Goal: Information Seeking & Learning: Learn about a topic

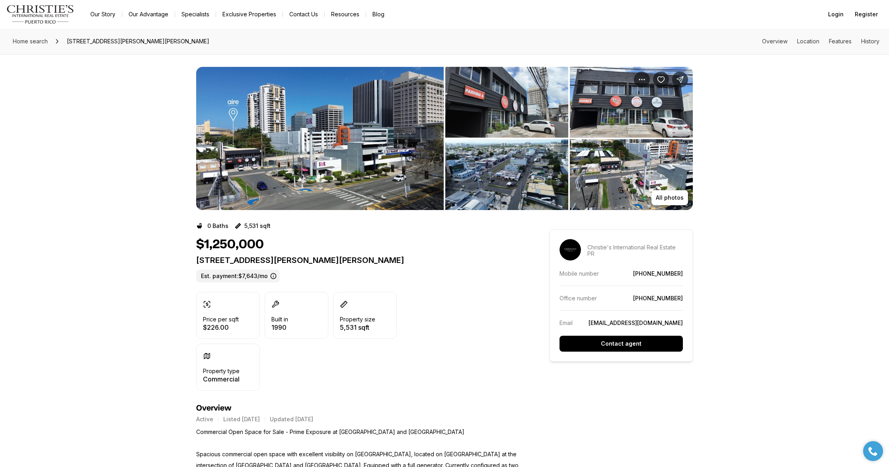
click at [241, 159] on img "View image gallery" at bounding box center [319, 138] width 247 height 143
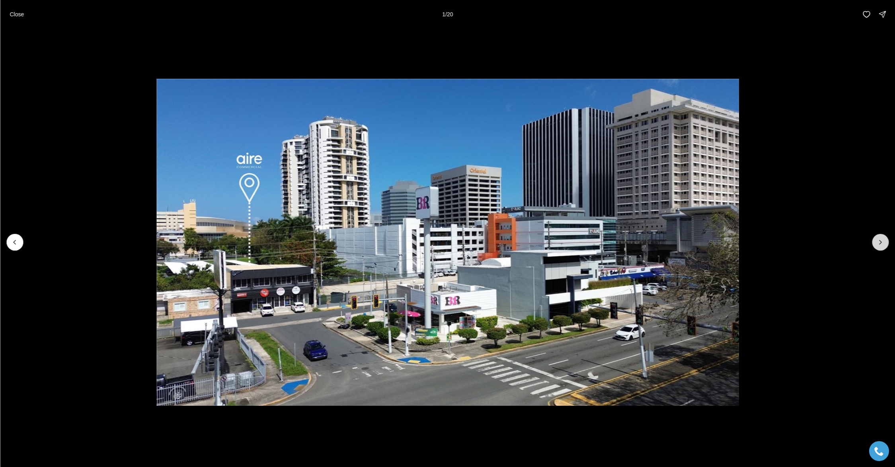
click at [880, 243] on icon "Next slide" at bounding box center [880, 242] width 2 height 4
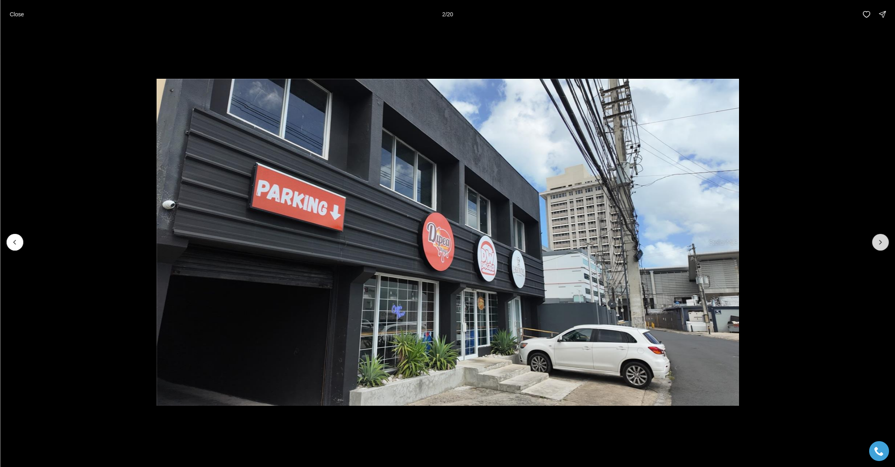
click at [880, 243] on icon "Next slide" at bounding box center [880, 242] width 2 height 4
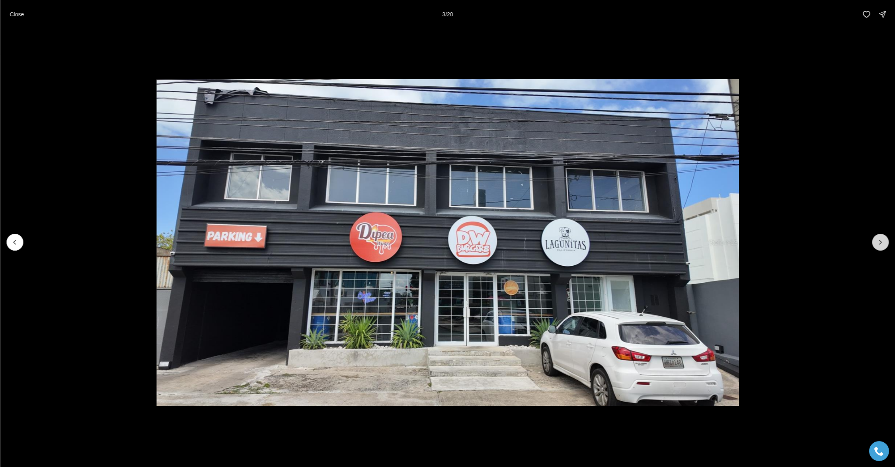
click at [880, 243] on icon "Next slide" at bounding box center [880, 242] width 2 height 4
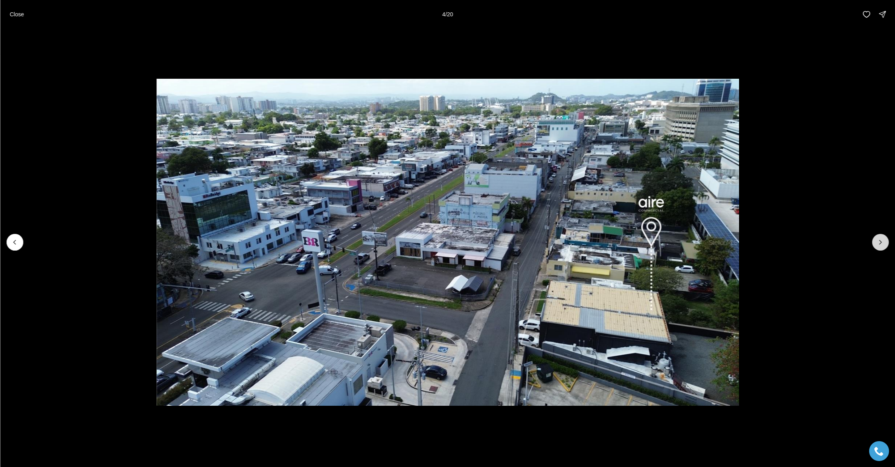
click at [880, 243] on icon "Next slide" at bounding box center [880, 242] width 2 height 4
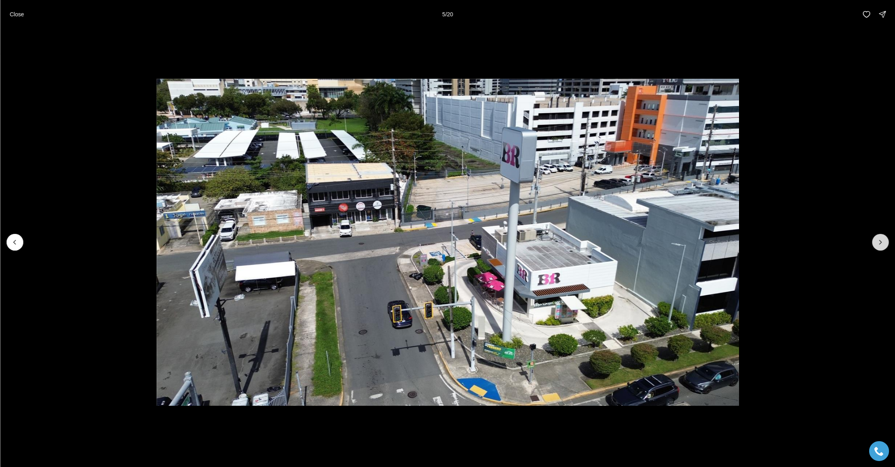
click at [880, 243] on icon "Next slide" at bounding box center [880, 242] width 2 height 4
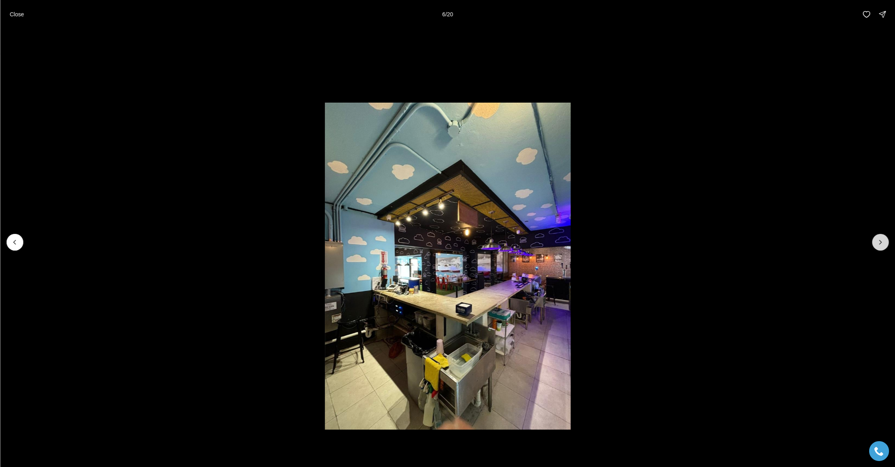
click at [880, 243] on icon "Next slide" at bounding box center [880, 242] width 2 height 4
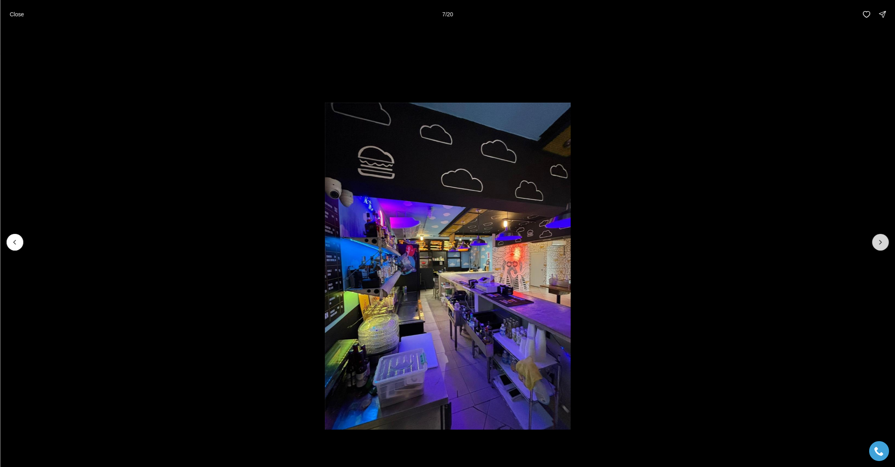
click at [880, 243] on icon "Next slide" at bounding box center [880, 242] width 2 height 4
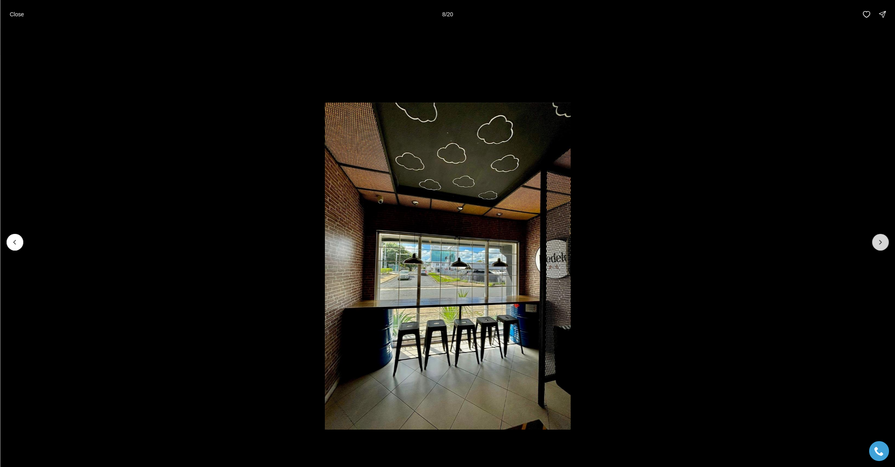
click at [880, 243] on icon "Next slide" at bounding box center [880, 242] width 2 height 4
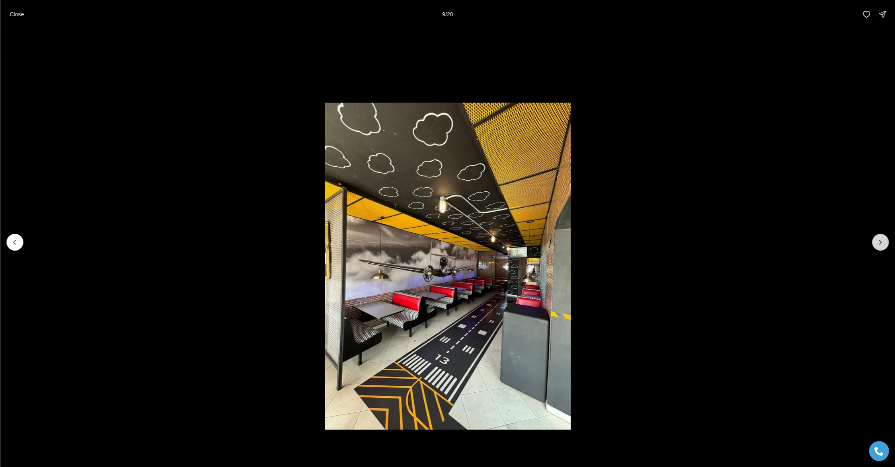
click at [880, 243] on icon "Next slide" at bounding box center [880, 242] width 2 height 4
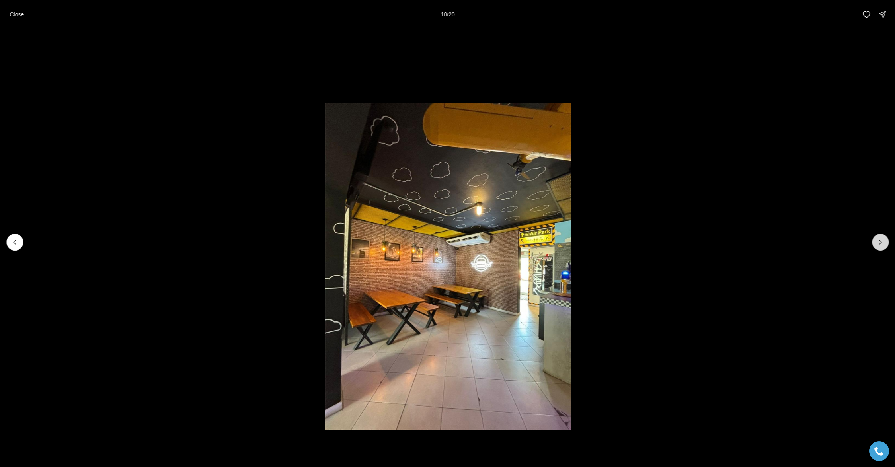
click at [880, 243] on icon "Next slide" at bounding box center [880, 242] width 2 height 4
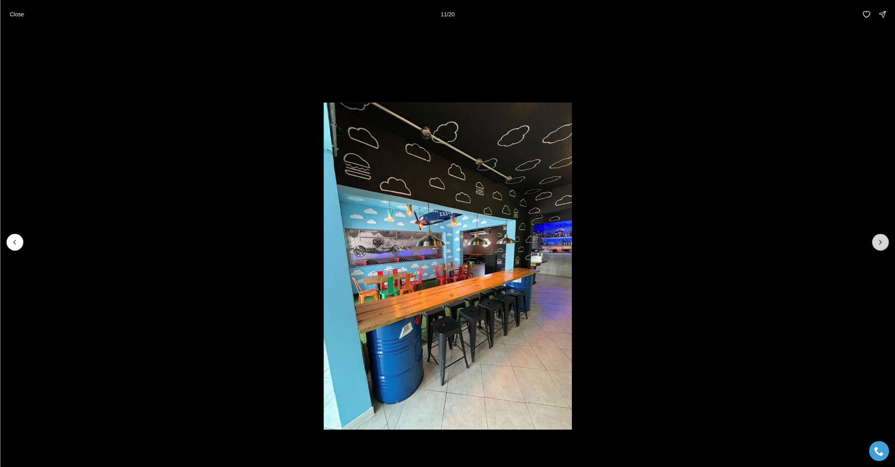
click at [880, 243] on icon "Next slide" at bounding box center [880, 242] width 2 height 4
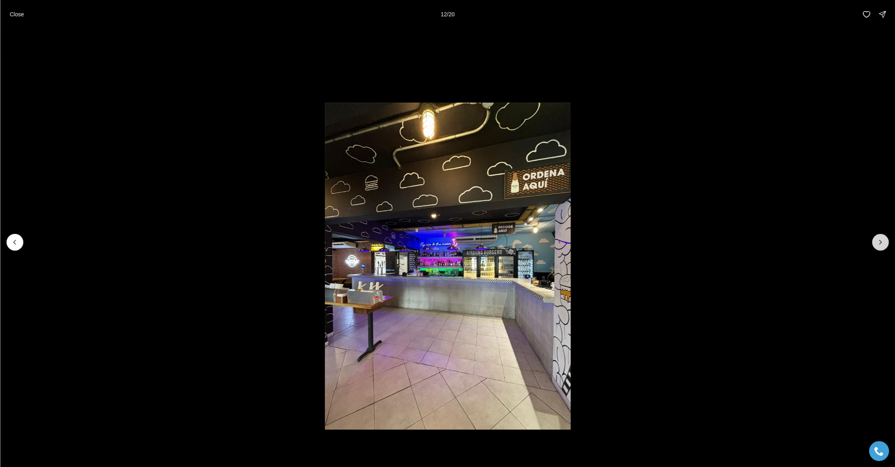
click at [880, 243] on icon "Next slide" at bounding box center [880, 242] width 2 height 4
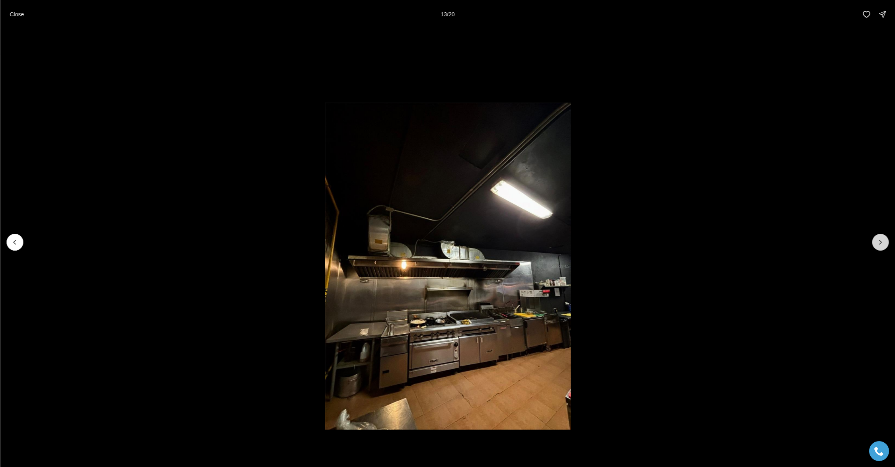
click at [880, 243] on icon "Next slide" at bounding box center [880, 242] width 2 height 4
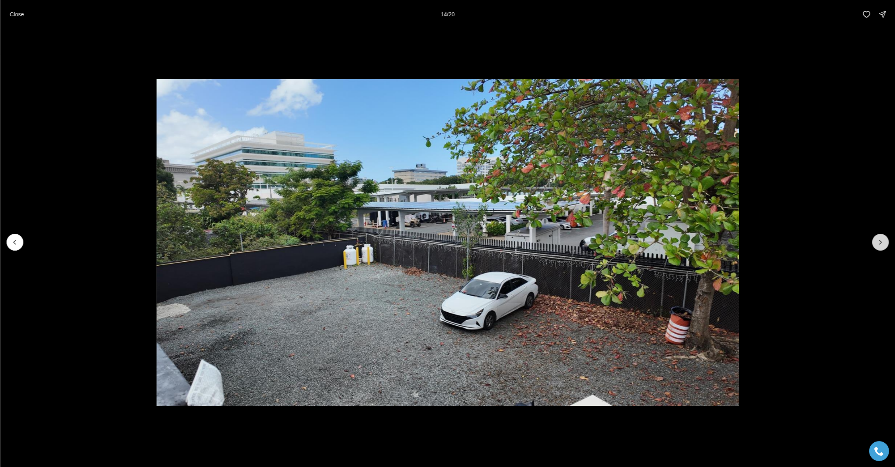
click at [880, 243] on icon "Next slide" at bounding box center [880, 242] width 2 height 4
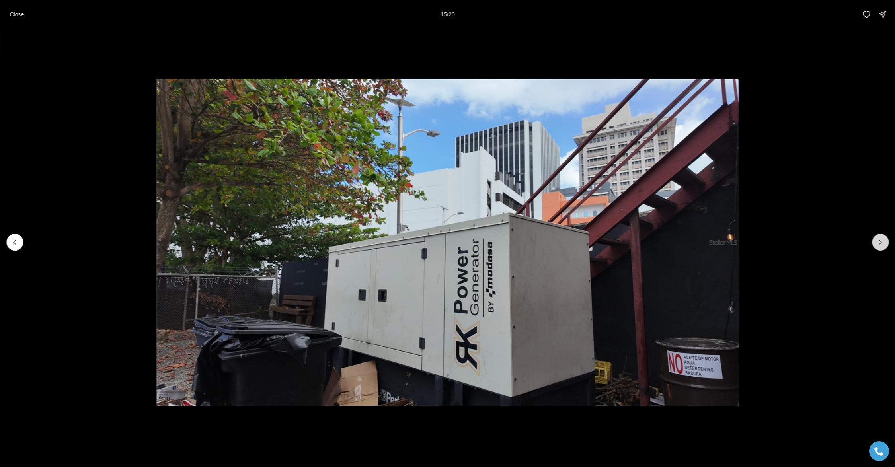
click at [880, 243] on icon "Next slide" at bounding box center [880, 242] width 2 height 4
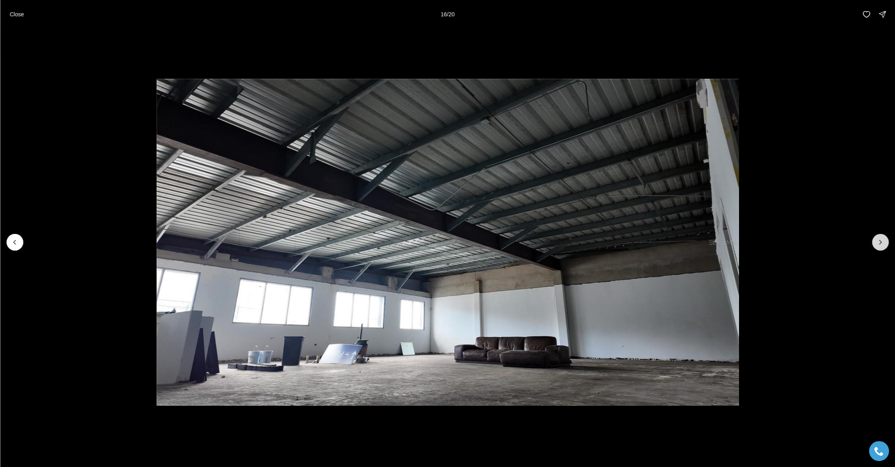
click at [880, 243] on icon "Next slide" at bounding box center [880, 242] width 2 height 4
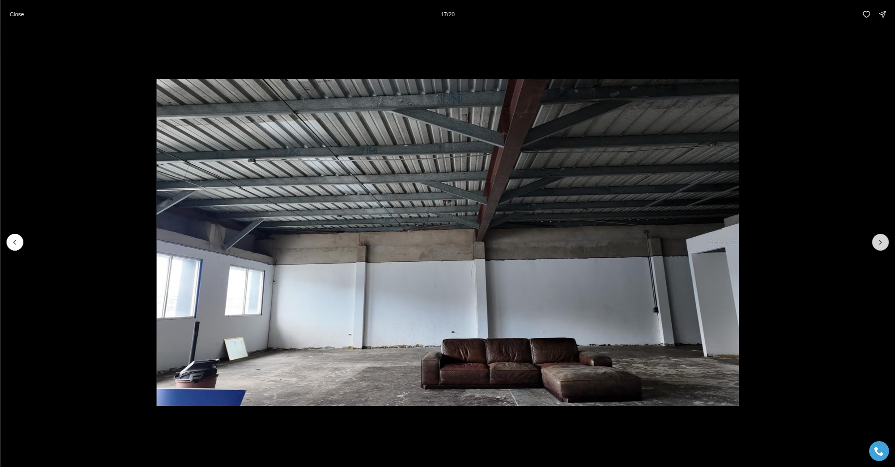
click at [880, 243] on icon "Next slide" at bounding box center [880, 242] width 2 height 4
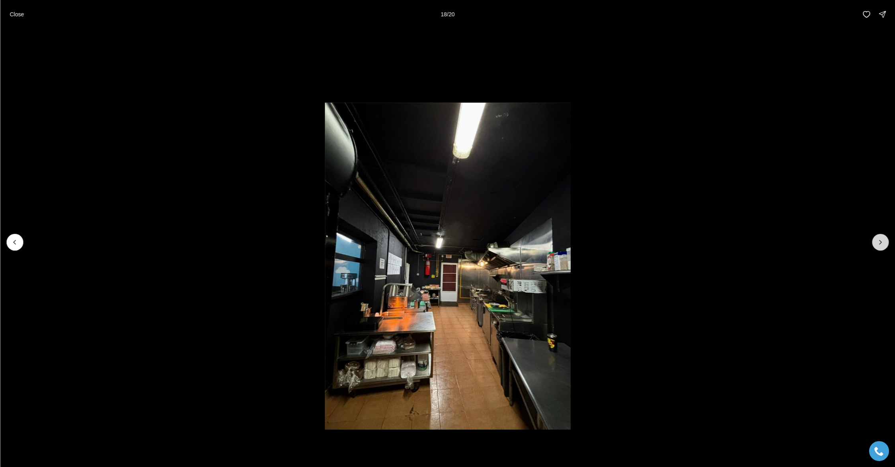
click at [880, 243] on icon "Next slide" at bounding box center [880, 242] width 2 height 4
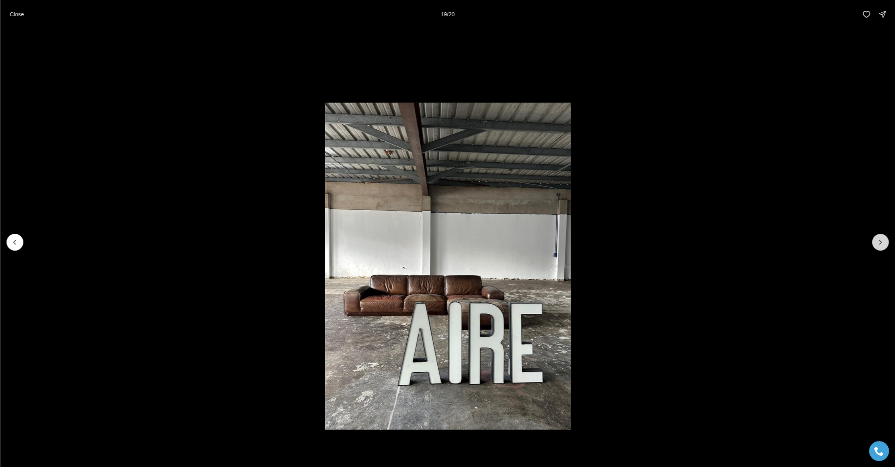
click at [880, 243] on icon "Next slide" at bounding box center [880, 242] width 2 height 4
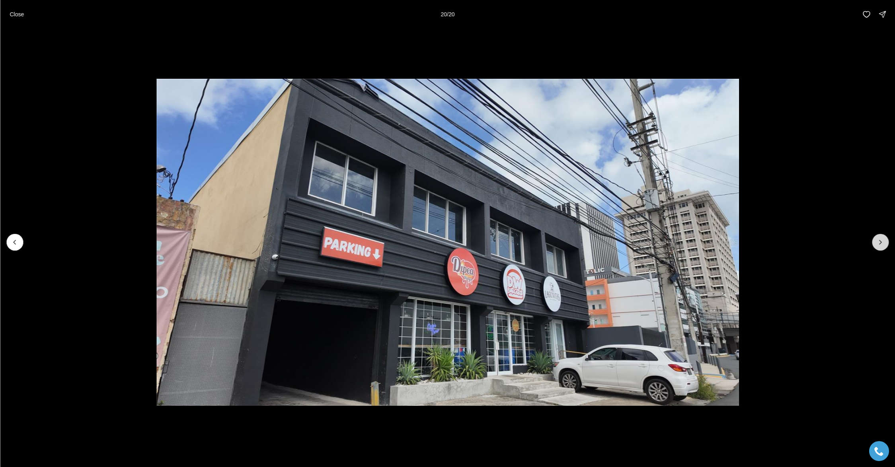
click at [880, 243] on div at bounding box center [880, 242] width 17 height 17
click at [879, 244] on div at bounding box center [880, 242] width 17 height 17
click at [15, 245] on icon "Previous slide" at bounding box center [15, 242] width 8 height 8
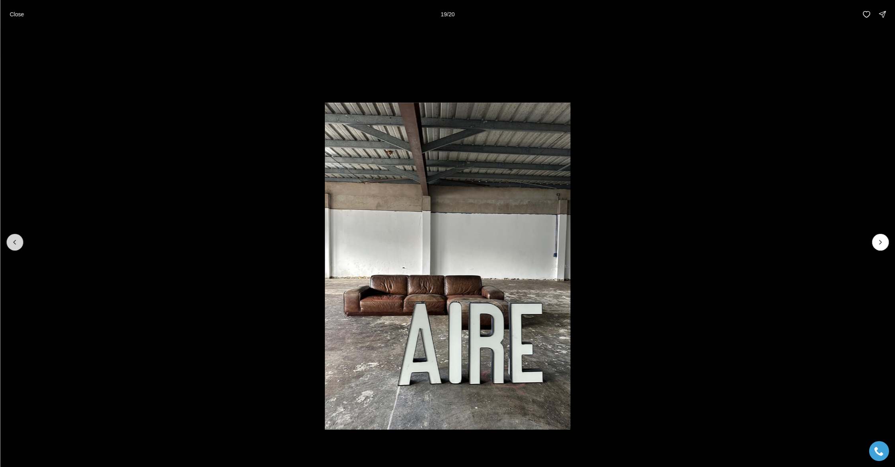
click at [15, 245] on icon "Previous slide" at bounding box center [15, 242] width 8 height 8
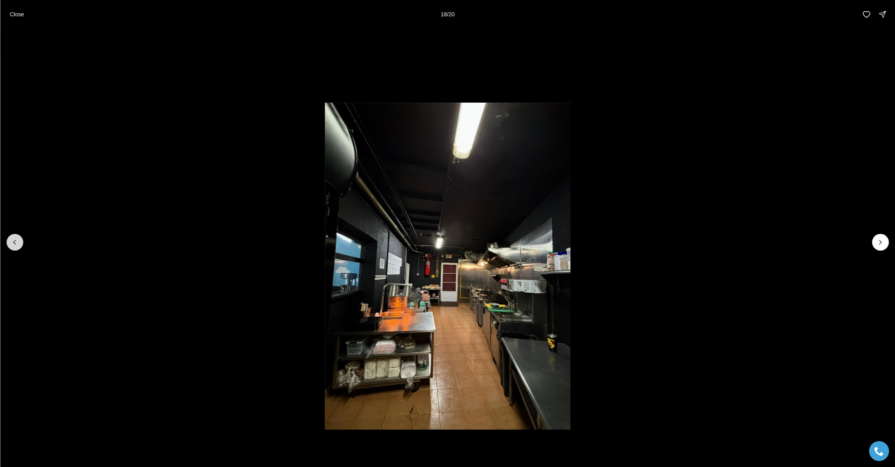
click at [15, 245] on icon "Previous slide" at bounding box center [15, 242] width 8 height 8
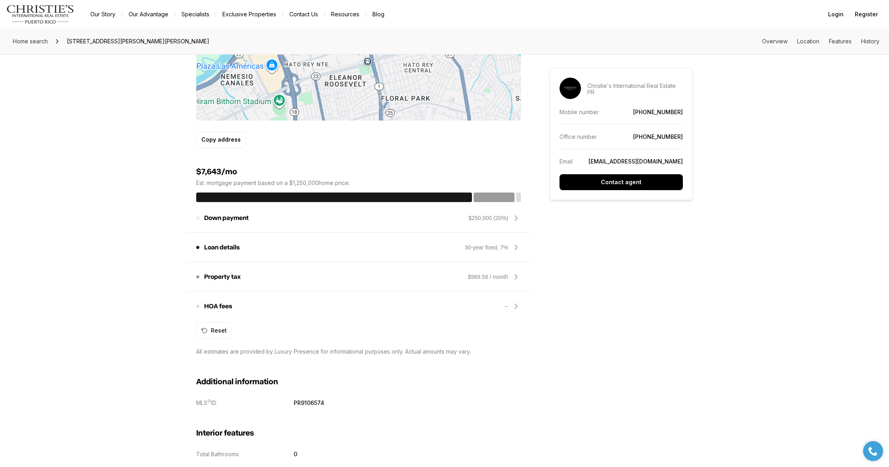
scroll to position [551, 0]
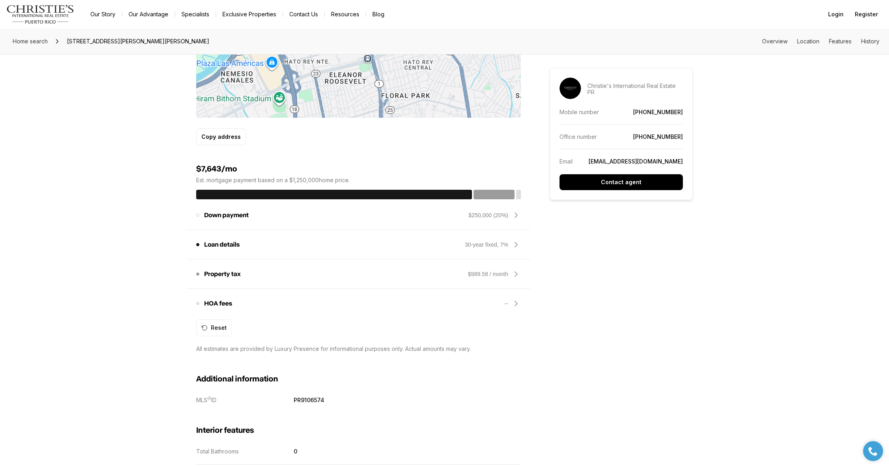
click at [347, 249] on div "Loan details Loan type is the length of the loan program. The default is 30 yea…" at bounding box center [358, 244] width 325 height 19
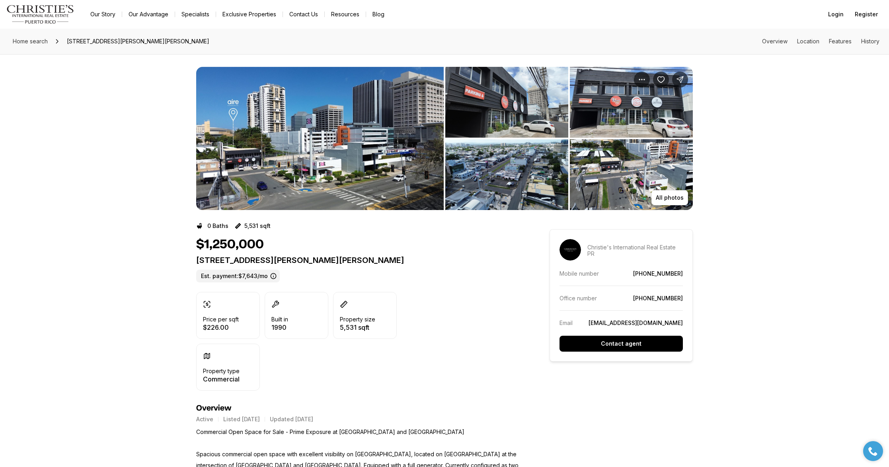
scroll to position [0, 0]
click at [106, 17] on link "Our Story" at bounding box center [103, 14] width 38 height 11
